Goal: Navigation & Orientation: Find specific page/section

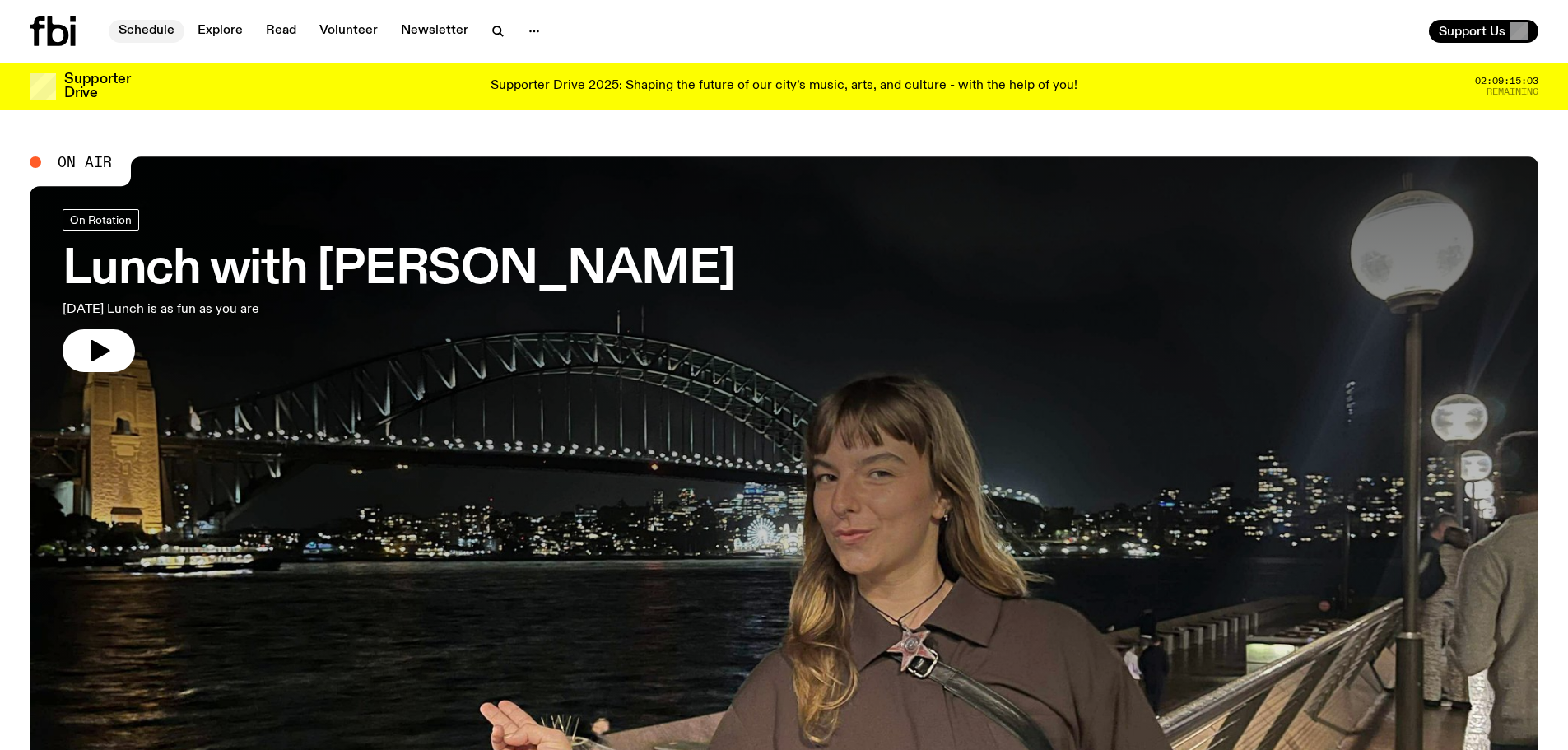
click at [142, 30] on link "Schedule" at bounding box center [146, 31] width 76 height 23
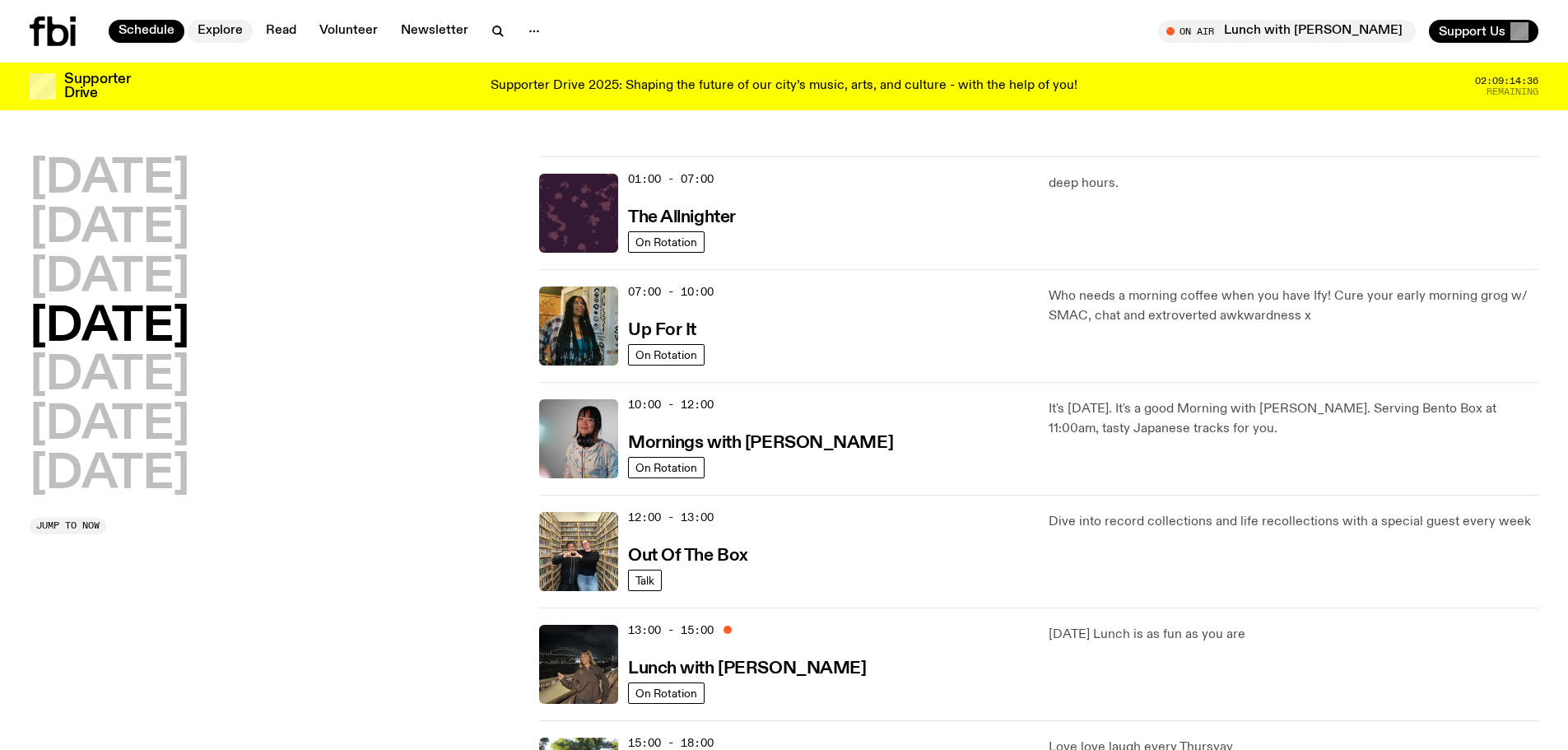
click at [212, 28] on link "Explore" at bounding box center [220, 31] width 65 height 23
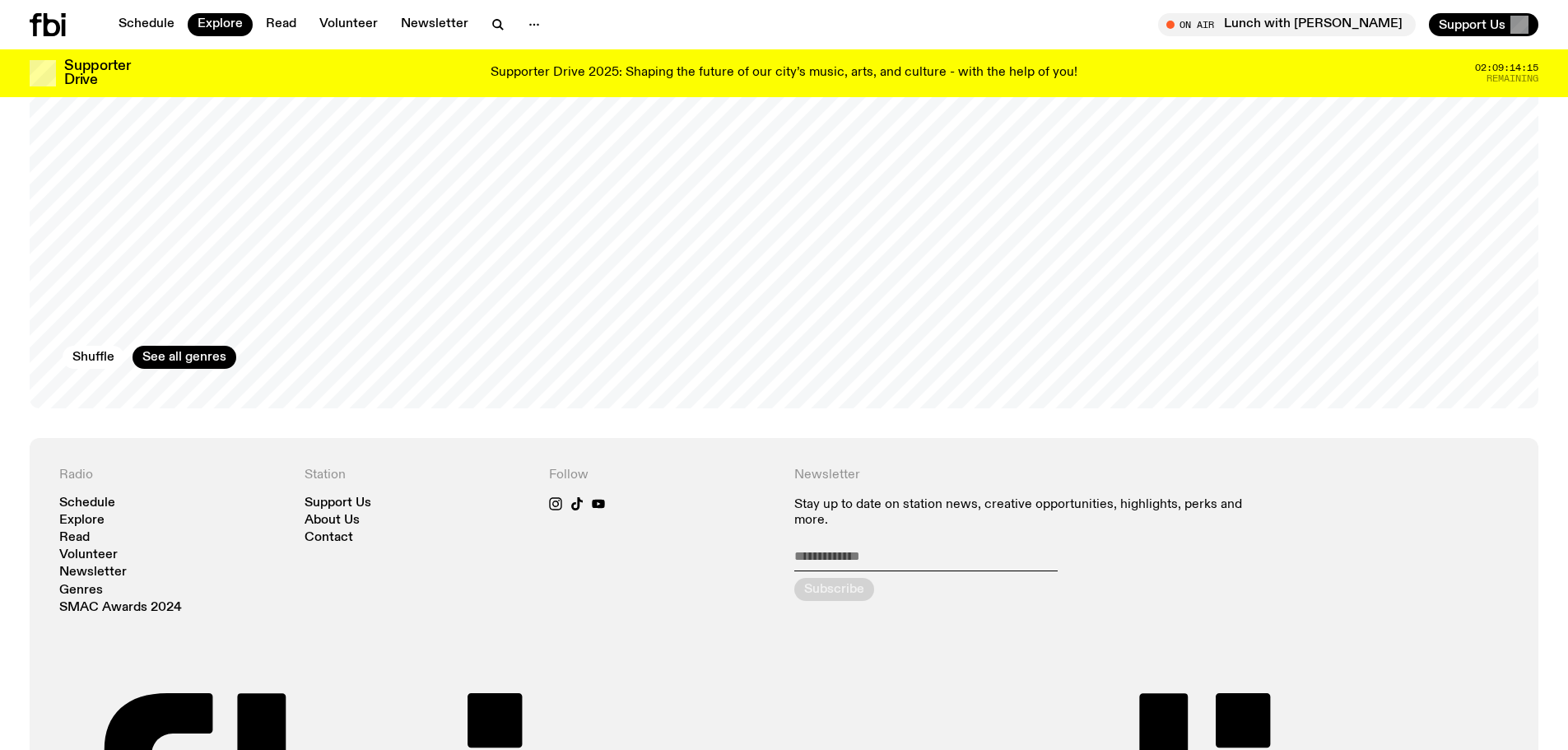
scroll to position [3036, 0]
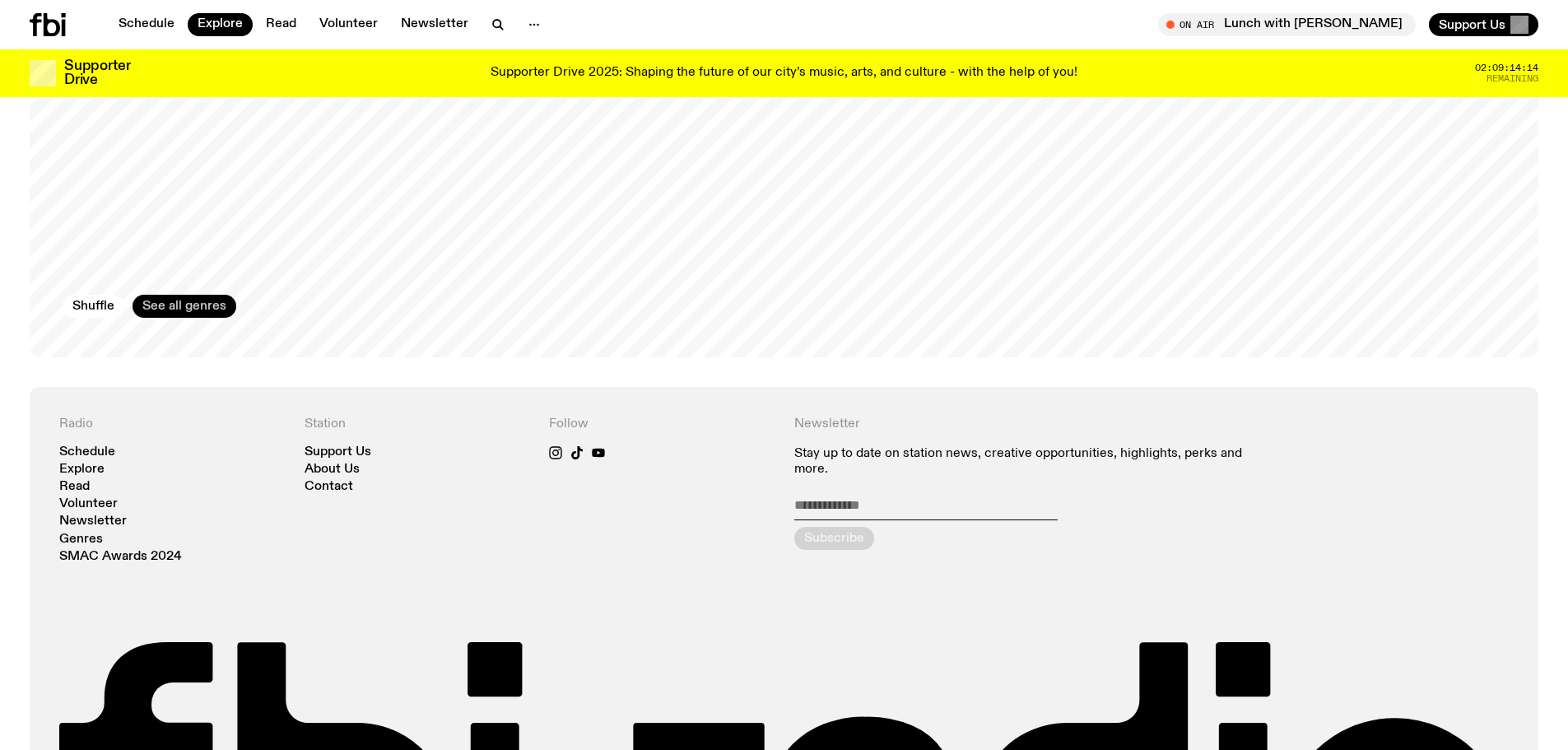
click at [201, 295] on link "See all genres" at bounding box center [184, 306] width 104 height 23
